Goal: Browse casually: Explore the website without a specific task or goal

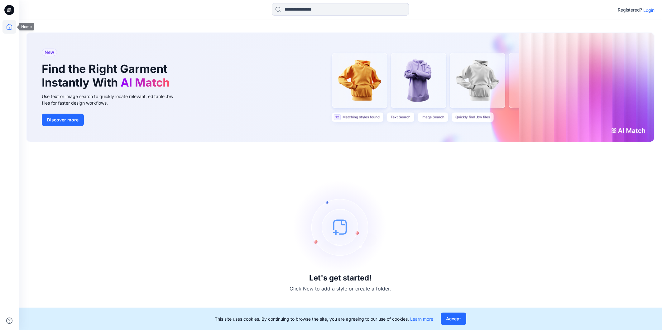
click at [7, 27] on icon at bounding box center [9, 27] width 14 height 14
click at [650, 10] on p "Login" at bounding box center [649, 10] width 11 height 7
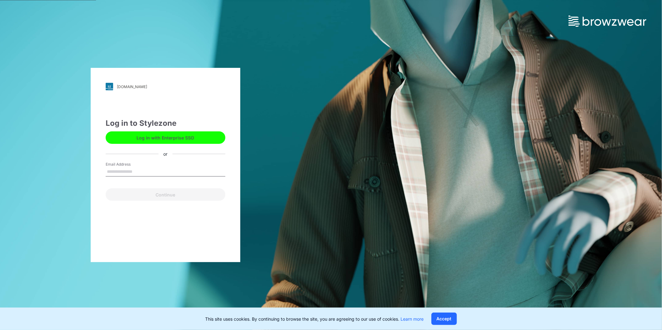
click at [129, 168] on input "Email Address" at bounding box center [166, 171] width 120 height 9
type input "**********"
click at [143, 193] on button "Continue" at bounding box center [166, 195] width 120 height 12
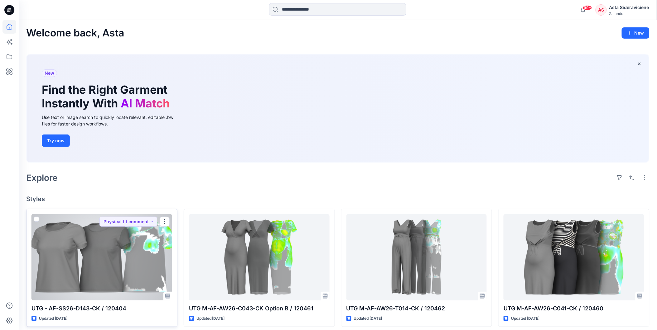
click at [107, 272] on div at bounding box center [101, 258] width 141 height 86
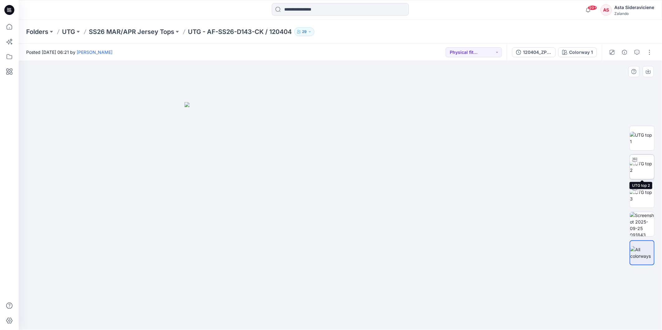
click at [641, 166] on img at bounding box center [642, 167] width 24 height 13
drag, startPoint x: 341, startPoint y: 322, endPoint x: 318, endPoint y: 317, distance: 23.8
click at [318, 317] on icon at bounding box center [341, 311] width 189 height 23
drag, startPoint x: 258, startPoint y: 97, endPoint x: 349, endPoint y: 217, distance: 151.2
click at [349, 217] on div at bounding box center [341, 195] width 644 height 269
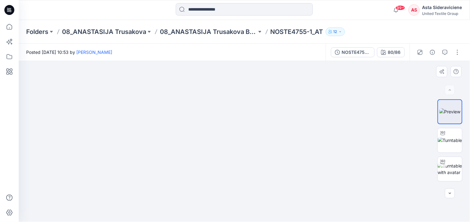
drag, startPoint x: 258, startPoint y: 176, endPoint x: 252, endPoint y: 159, distance: 18.1
click at [252, 158] on img at bounding box center [245, 74] width 386 height 298
click at [454, 144] on img at bounding box center [450, 140] width 24 height 7
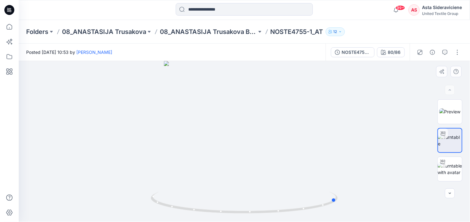
drag, startPoint x: 248, startPoint y: 214, endPoint x: 219, endPoint y: 183, distance: 42.4
click at [170, 184] on div at bounding box center [244, 141] width 451 height 161
drag, startPoint x: 282, startPoint y: 190, endPoint x: 276, endPoint y: 73, distance: 116.5
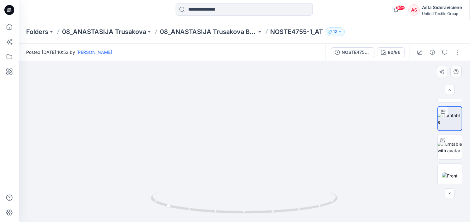
scroll to position [55, 0]
drag, startPoint x: 225, startPoint y: 214, endPoint x: 303, endPoint y: 197, distance: 80.0
click at [303, 197] on icon at bounding box center [245, 203] width 189 height 23
